Goal: Navigation & Orientation: Find specific page/section

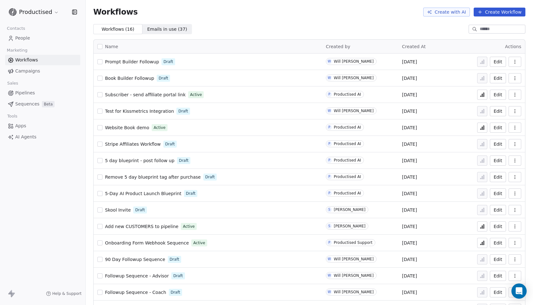
scroll to position [17, 0]
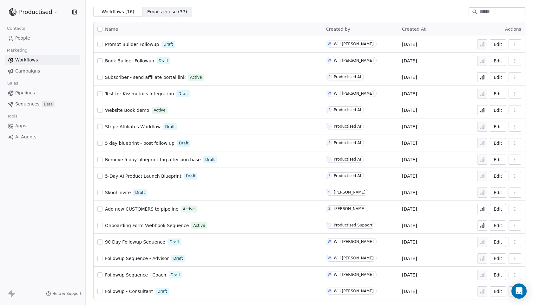
click at [152, 258] on span "Followup Sequence - Advisor" at bounding box center [137, 258] width 64 height 5
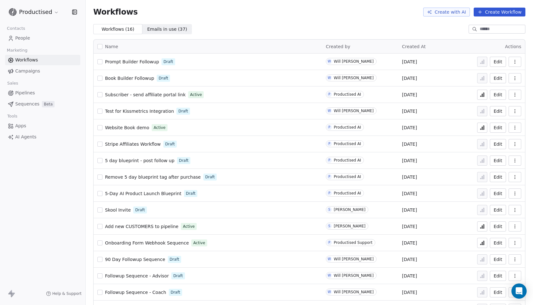
click at [140, 80] on span "Book Builder Followup" at bounding box center [129, 78] width 49 height 5
click at [132, 78] on span "Book Builder Followup" at bounding box center [129, 78] width 49 height 5
click at [127, 80] on span "Book Builder Followup" at bounding box center [129, 78] width 49 height 5
click at [512, 80] on icon "button" at bounding box center [514, 78] width 5 height 5
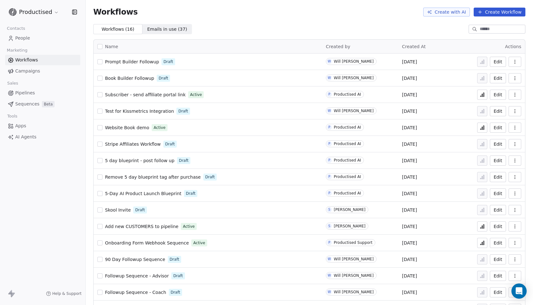
click at [118, 79] on span "Book Builder Followup" at bounding box center [129, 78] width 49 height 5
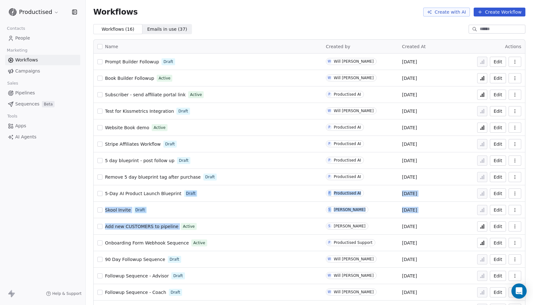
drag, startPoint x: 239, startPoint y: 223, endPoint x: 239, endPoint y: 190, distance: 32.3
click at [239, 190] on tbody "Prompt Builder Followup Draft W Will Flannery Sep 10, 2025 Edit Book Builder Fo…" at bounding box center [309, 186] width 431 height 264
click at [219, 206] on div "Skool Invite Draft" at bounding box center [207, 210] width 221 height 9
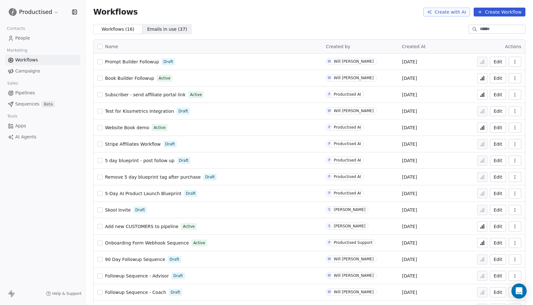
click at [119, 208] on span "Skool Invite" at bounding box center [118, 210] width 26 height 5
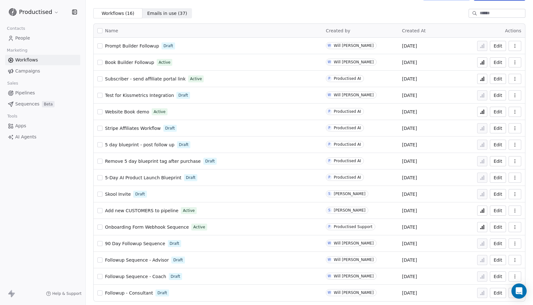
scroll to position [17, 0]
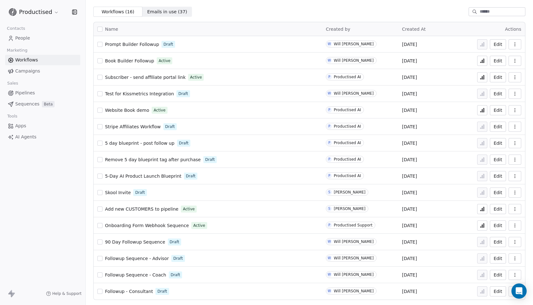
click at [149, 209] on span "Add new CUSTOMERS to pipeline" at bounding box center [141, 209] width 73 height 5
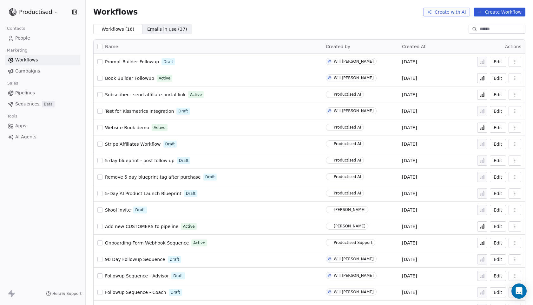
scroll to position [17, 0]
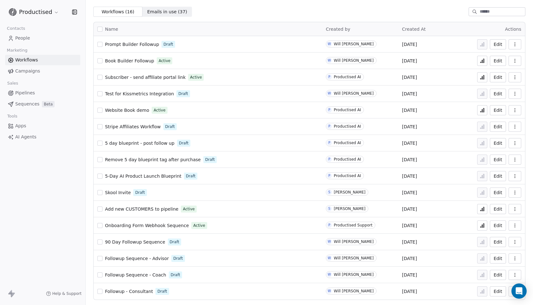
click at [145, 208] on span "Add new CUSTOMERS to pipeline" at bounding box center [141, 209] width 73 height 5
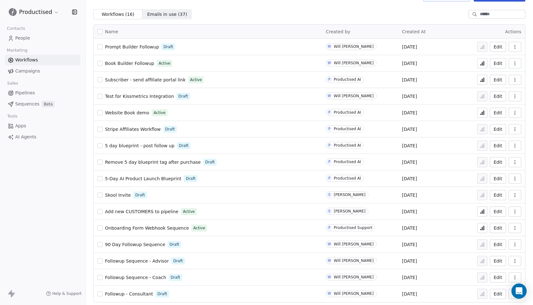
scroll to position [17, 0]
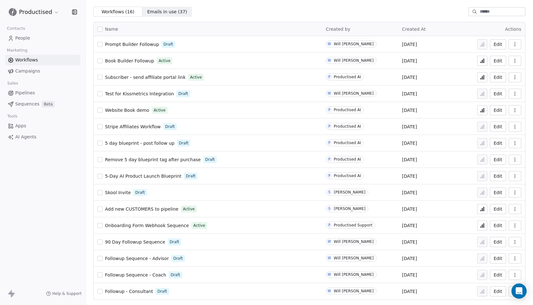
click at [152, 241] on span "90 Day Followup Sequence" at bounding box center [135, 242] width 60 height 5
click at [133, 291] on span "Followup - Consultant" at bounding box center [129, 291] width 48 height 5
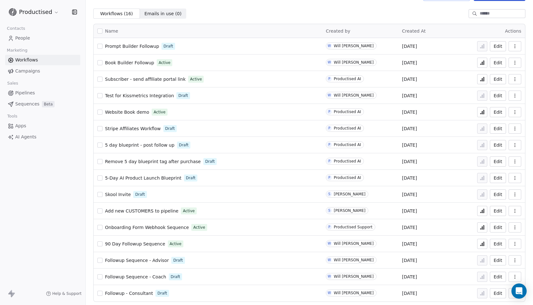
scroll to position [17, 0]
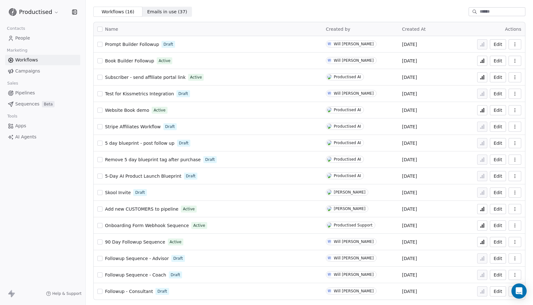
click at [158, 257] on span "Followup Sequence - Advisor" at bounding box center [137, 258] width 64 height 5
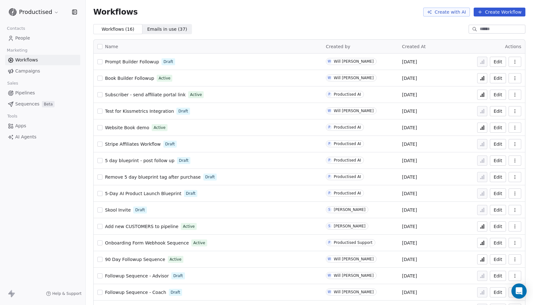
click at [160, 95] on span "Subscriber - send affiliate portal link" at bounding box center [145, 94] width 81 height 5
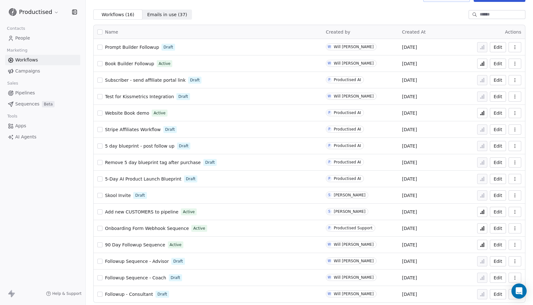
scroll to position [17, 0]
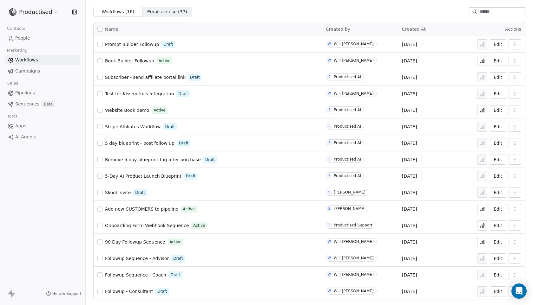
click at [133, 111] on span "Website Book demo" at bounding box center [127, 110] width 44 height 5
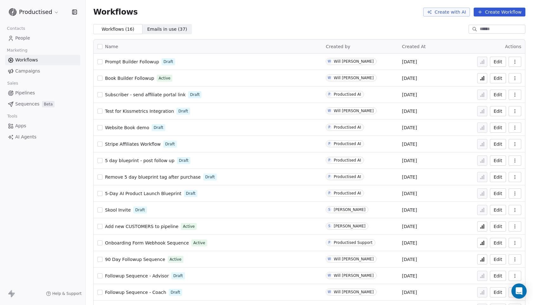
scroll to position [17, 0]
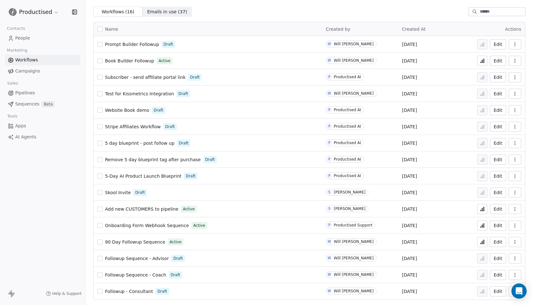
click at [141, 127] on span "Stripe Affiliates Workflow" at bounding box center [133, 126] width 56 height 5
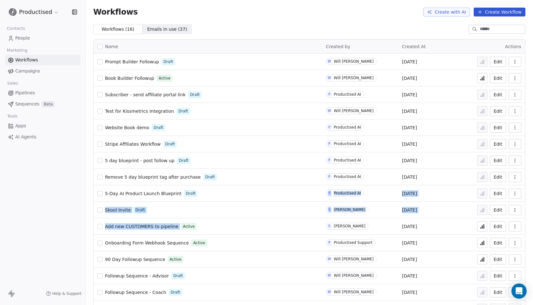
drag, startPoint x: 236, startPoint y: 220, endPoint x: 238, endPoint y: 194, distance: 26.1
click at [238, 194] on tbody "Prompt Builder Followup Draft W Will Flannery Sep 10, 2025 Edit Book Builder Fo…" at bounding box center [309, 186] width 431 height 264
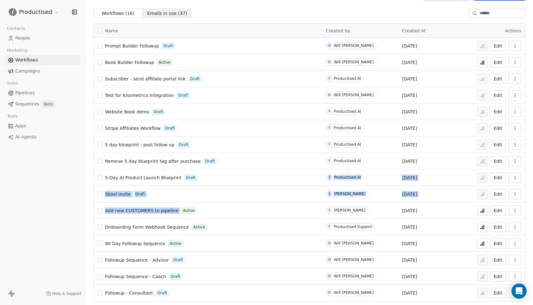
scroll to position [17, 0]
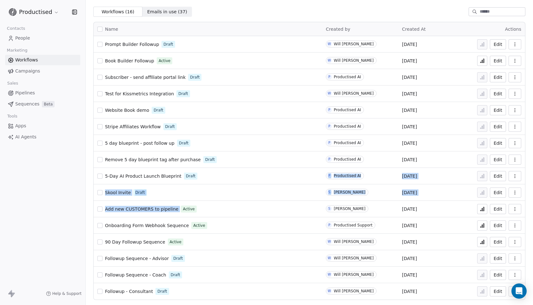
click at [172, 196] on div "Skool Invite Draft" at bounding box center [207, 192] width 221 height 9
click at [117, 191] on span "Skool Invite" at bounding box center [118, 192] width 26 height 5
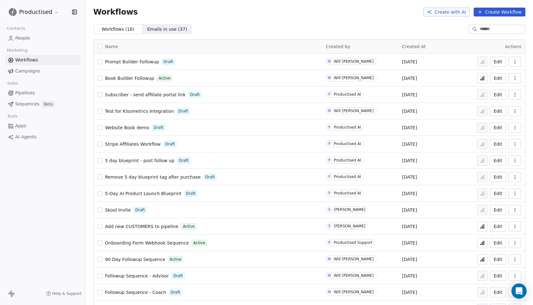
drag, startPoint x: 241, startPoint y: 213, endPoint x: 245, endPoint y: 212, distance: 4.8
click at [245, 212] on div "Skool Invite Draft" at bounding box center [207, 210] width 221 height 9
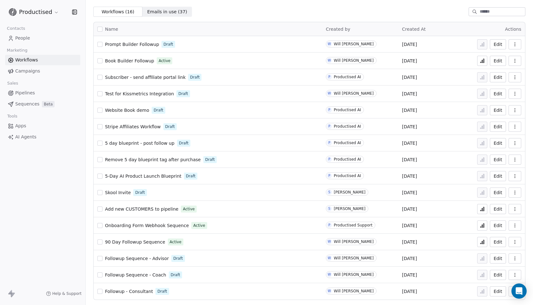
click at [138, 209] on span "Add new CUSTOMERS to pipeline" at bounding box center [141, 209] width 73 height 5
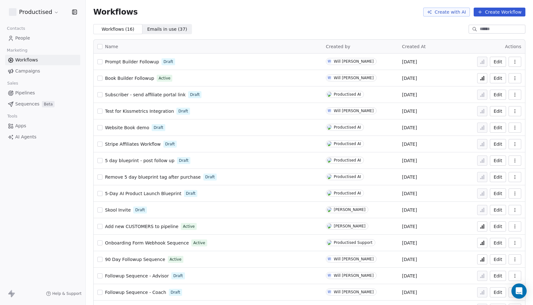
click at [29, 91] on span "Pipelines" at bounding box center [25, 93] width 20 height 7
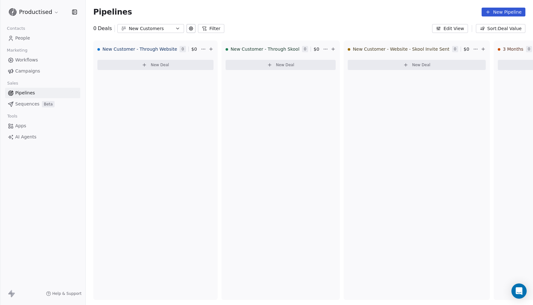
click at [160, 31] on div "New Customers" at bounding box center [151, 28] width 44 height 7
click at [296, 22] on html "Productised Contacts People Marketing Workflows Campaigns Sales Pipelines Seque…" at bounding box center [266, 152] width 533 height 305
click at [165, 29] on div "New Customers" at bounding box center [151, 28] width 44 height 7
click at [141, 64] on span "Inbound Pipeline" at bounding box center [140, 65] width 37 height 7
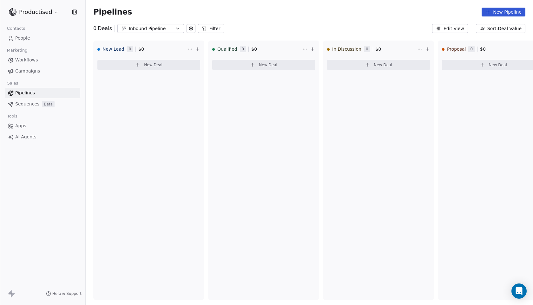
click at [158, 29] on div "Inbound Pipeline" at bounding box center [151, 28] width 44 height 7
click at [152, 54] on span "New Customers" at bounding box center [139, 55] width 35 height 7
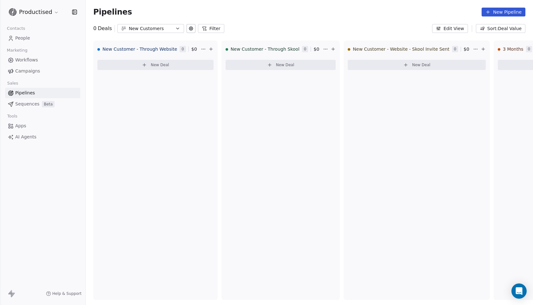
click at [19, 63] on span "Workflows" at bounding box center [26, 60] width 23 height 7
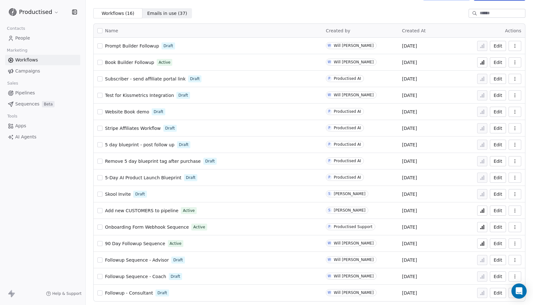
scroll to position [17, 0]
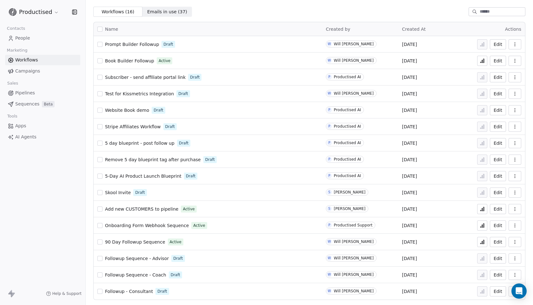
click at [143, 208] on span "Add new CUSTOMERS to pipeline" at bounding box center [141, 209] width 73 height 5
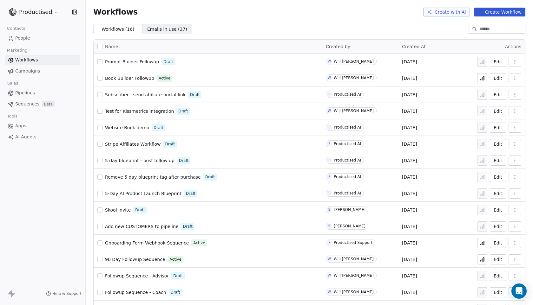
click at [116, 209] on span "Skool Invite" at bounding box center [118, 210] width 26 height 5
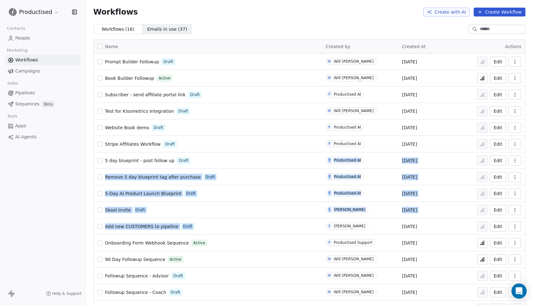
drag, startPoint x: 259, startPoint y: 220, endPoint x: 254, endPoint y: 167, distance: 53.1
click at [257, 159] on tbody "Prompt Builder Followup Draft W Will [PERSON_NAME] [DATE] Edit Book Builder Fol…" at bounding box center [309, 186] width 431 height 264
click at [221, 210] on div "Skool Invite Draft" at bounding box center [207, 210] width 221 height 9
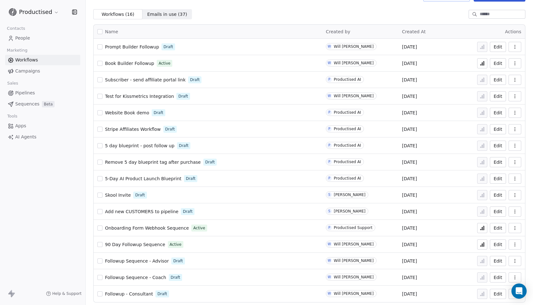
scroll to position [17, 0]
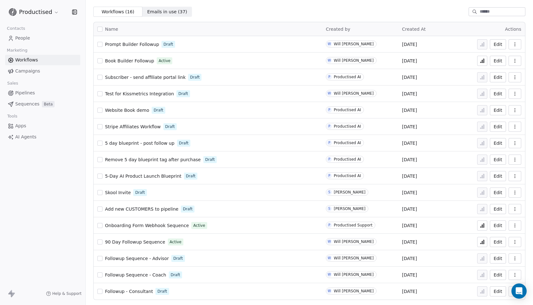
click at [153, 225] on span "Onboarding Form Webhook Sequence" at bounding box center [147, 225] width 84 height 5
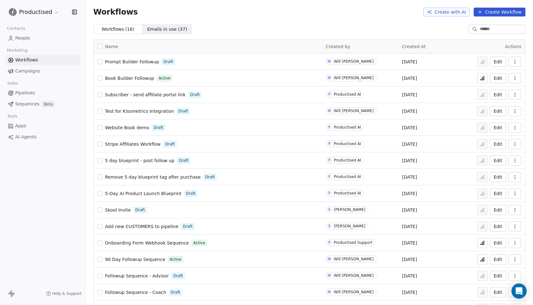
scroll to position [17, 0]
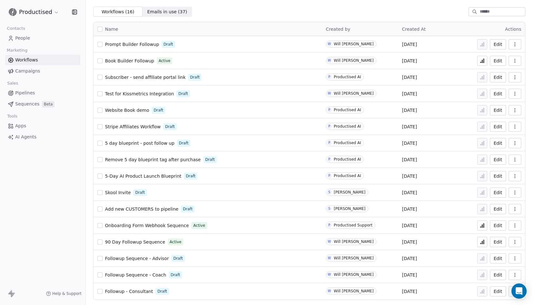
click at [149, 242] on span "90 Day Followup Sequence" at bounding box center [135, 242] width 60 height 5
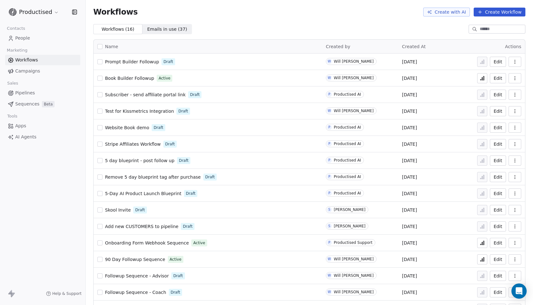
click at [21, 124] on span "Apps" at bounding box center [20, 126] width 11 height 7
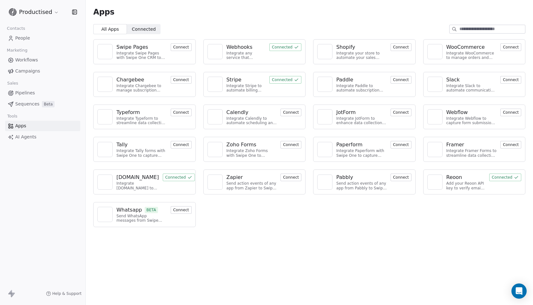
click at [244, 47] on div "Webhooks" at bounding box center [239, 47] width 26 height 8
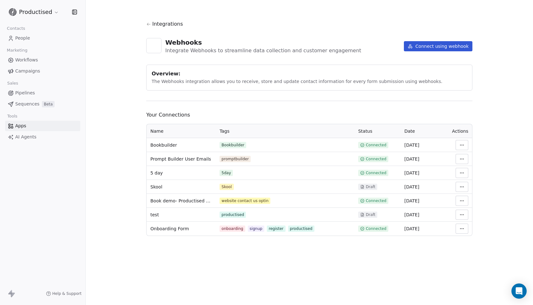
click at [463, 186] on html "Productised Contacts People Marketing Workflows Campaigns Sales Pipelines Seque…" at bounding box center [266, 152] width 533 height 305
click at [467, 232] on div "Manage Mapping" at bounding box center [481, 231] width 46 height 10
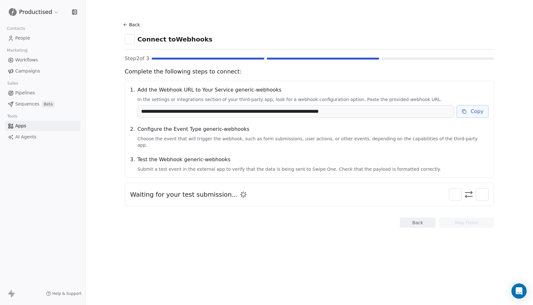
click at [132, 24] on button "Back" at bounding box center [132, 24] width 20 height 11
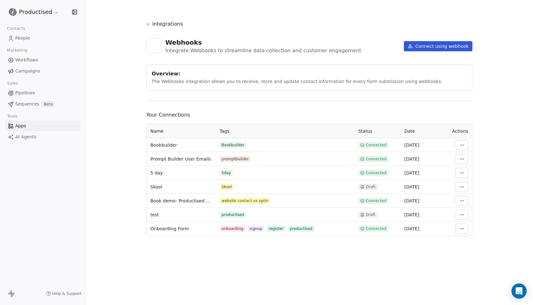
click at [25, 10] on html "Productised Contacts People Marketing Workflows Campaigns Sales Pipelines Seque…" at bounding box center [266, 152] width 533 height 305
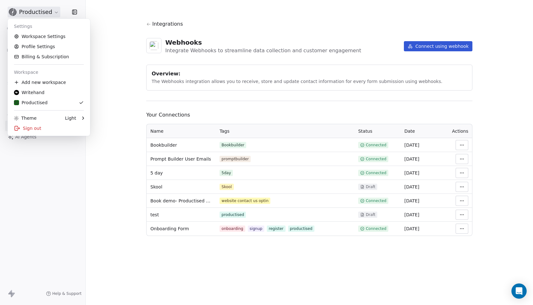
click at [118, 13] on html "Productised Contacts People Marketing Workflows Campaigns Sales Pipelines Seque…" at bounding box center [266, 152] width 533 height 305
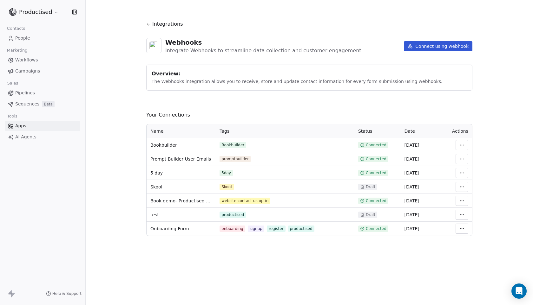
click at [34, 15] on html "Productised Contacts People Marketing Workflows Campaigns Sales Pipelines Seque…" at bounding box center [266, 152] width 533 height 305
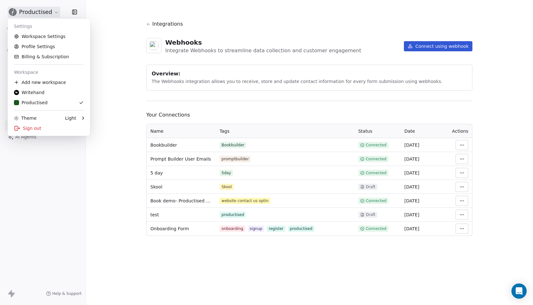
click at [33, 10] on html "Productised Contacts People Marketing Workflows Campaigns Sales Pipelines Seque…" at bounding box center [266, 152] width 533 height 305
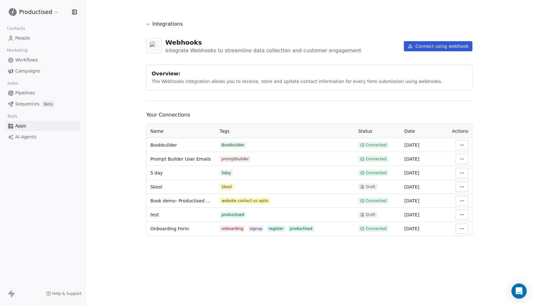
click at [29, 60] on span "Workflows" at bounding box center [26, 60] width 23 height 7
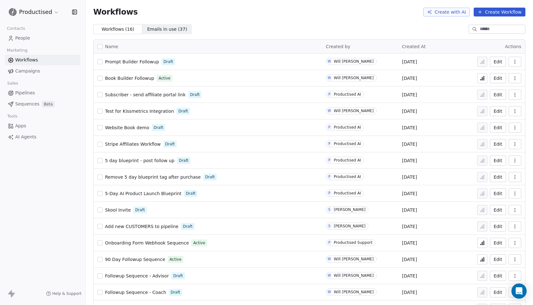
scroll to position [17, 0]
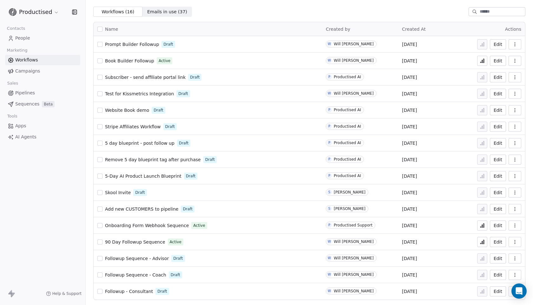
click at [146, 255] on div "Followup Sequence - Advisor Draft" at bounding box center [207, 258] width 221 height 9
click at [136, 276] on span "Followup Sequence - Coach" at bounding box center [135, 275] width 61 height 5
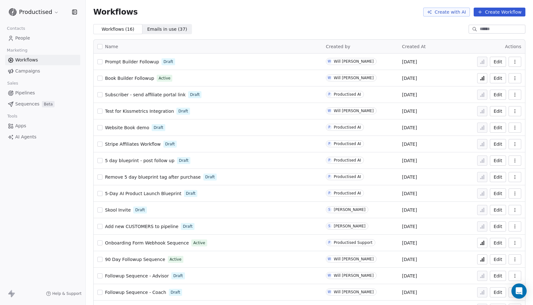
click at [53, 13] on html "Productised Contacts People Marketing Workflows Campaigns Sales Pipelines Seque…" at bounding box center [266, 152] width 533 height 305
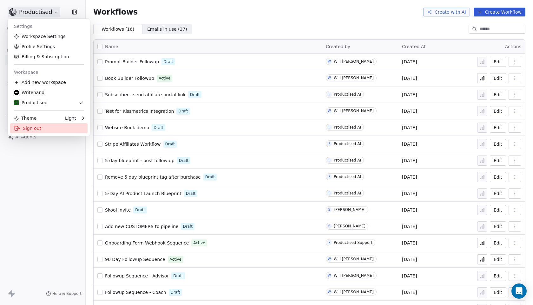
click at [45, 129] on div "Sign out" at bounding box center [48, 128] width 77 height 10
